Goal: Consume media (video, audio)

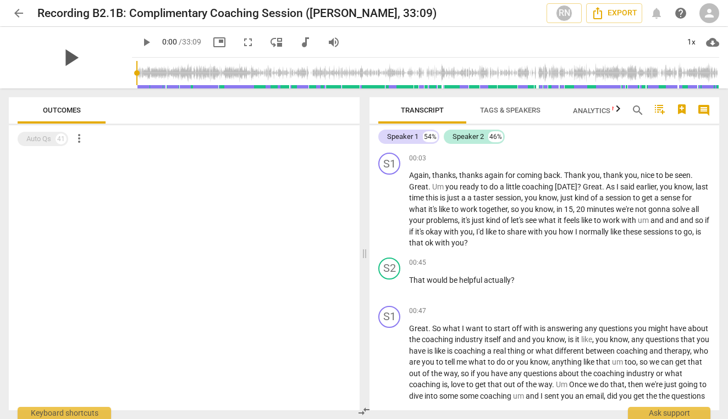
click at [59, 62] on span "play_arrow" at bounding box center [70, 57] width 29 height 29
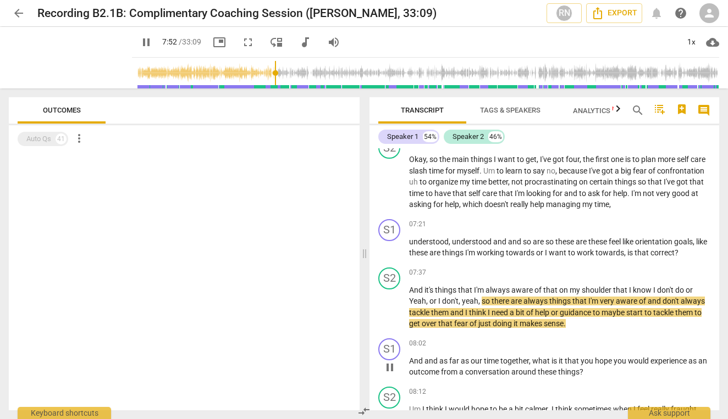
scroll to position [1270, 0]
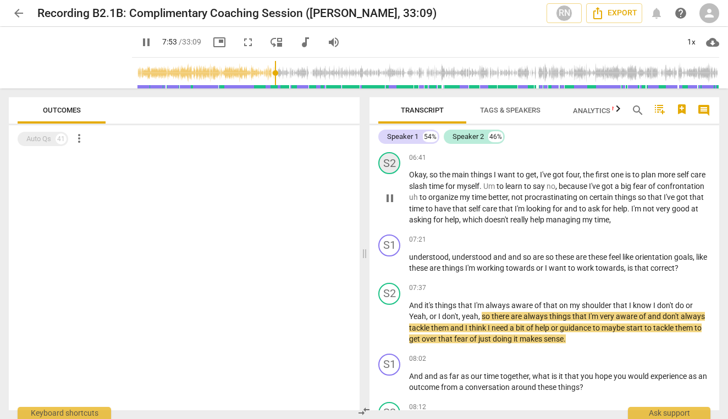
click at [389, 158] on div "S2" at bounding box center [389, 163] width 22 height 22
click at [417, 171] on span "Okay" at bounding box center [417, 174] width 17 height 9
click at [391, 195] on span "pause" at bounding box center [389, 198] width 13 height 13
click at [391, 195] on span "play_arrow" at bounding box center [389, 198] width 13 height 13
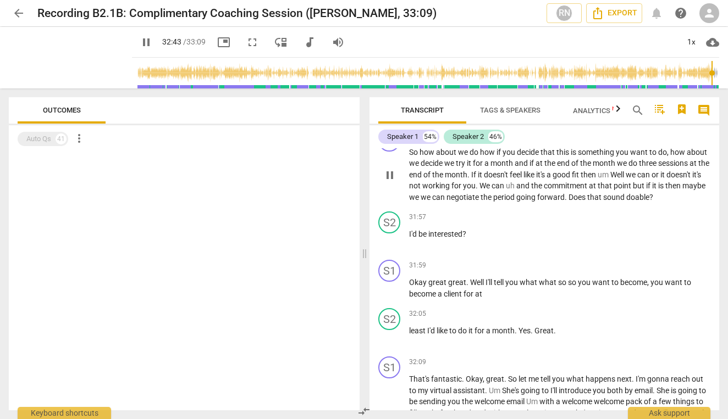
scroll to position [5983, 0]
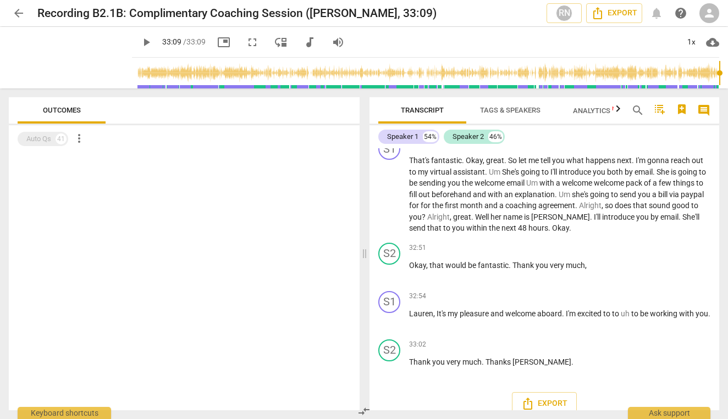
type input "1989"
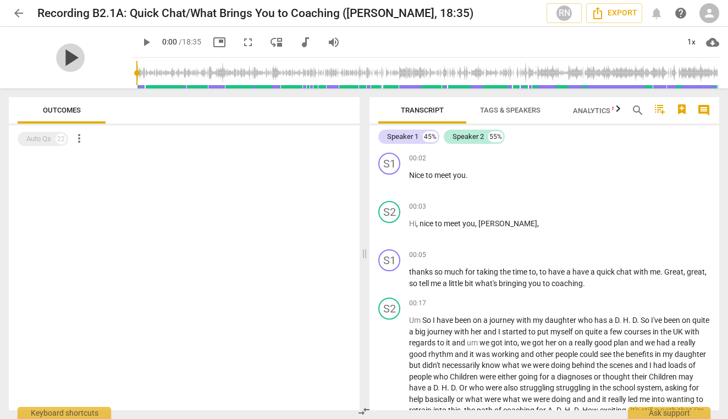
click at [69, 49] on span "play_arrow" at bounding box center [70, 57] width 29 height 29
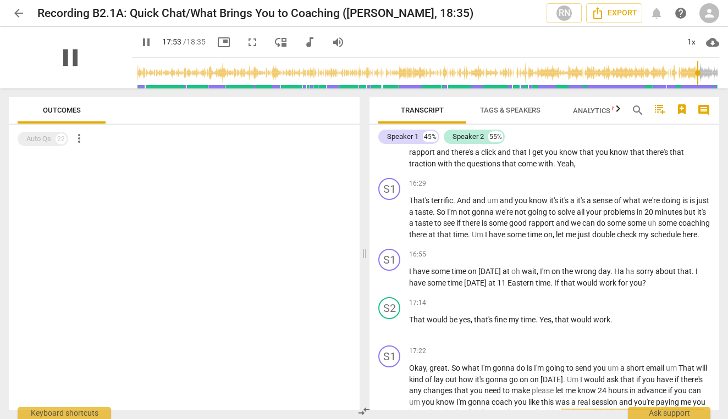
scroll to position [3358, 0]
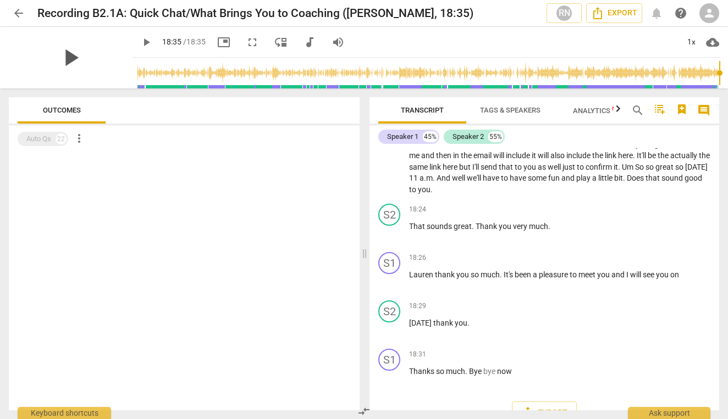
type input "1115"
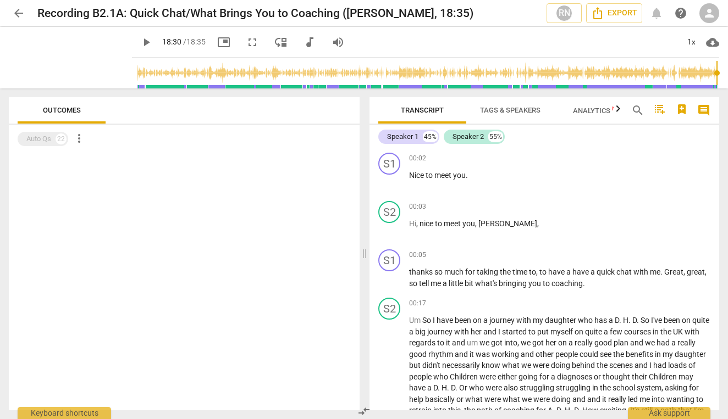
scroll to position [3358, 0]
